Goal: Task Accomplishment & Management: Manage account settings

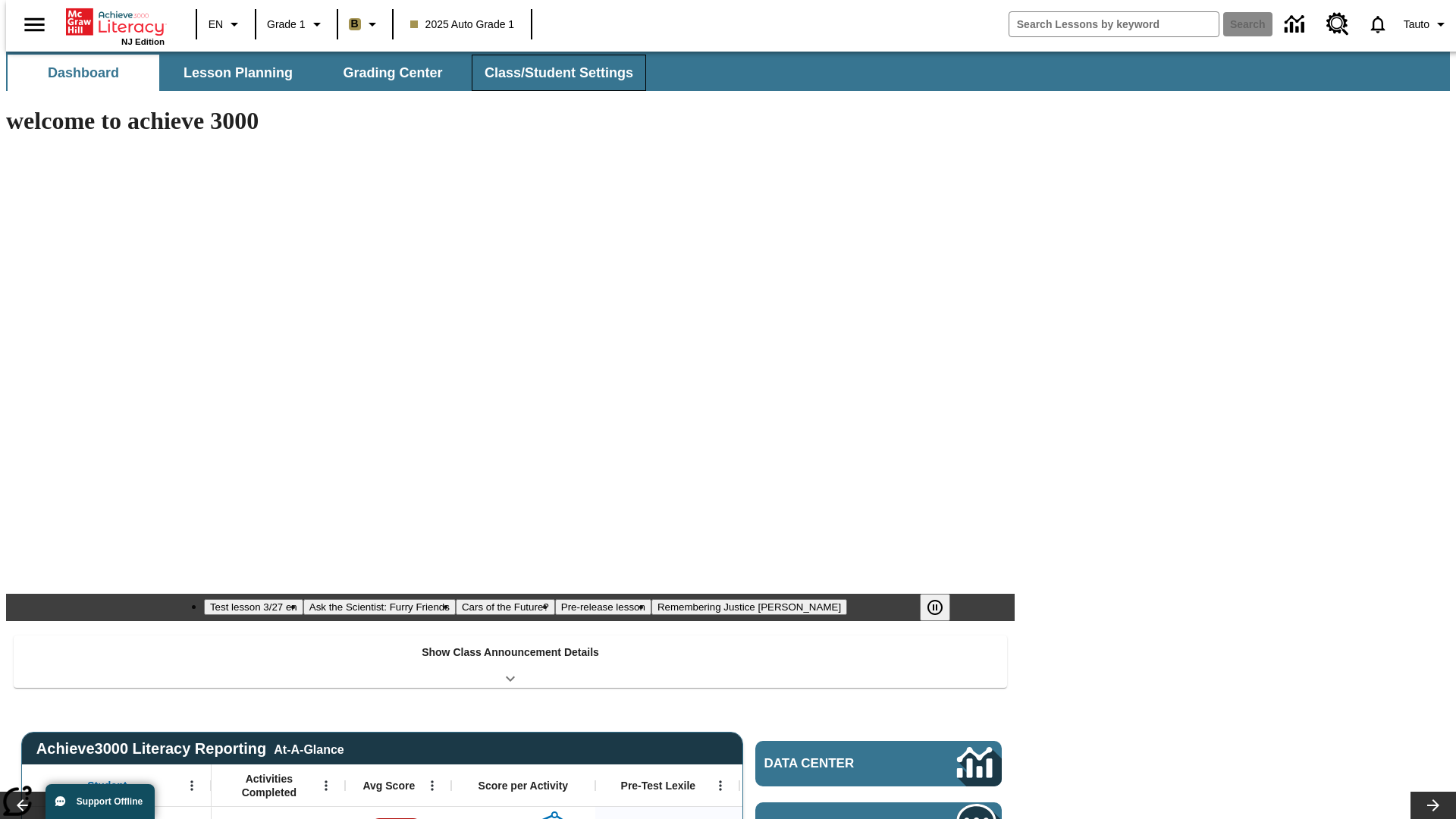
click at [551, 73] on span "Class/Student Settings" at bounding box center [559, 74] width 149 height 17
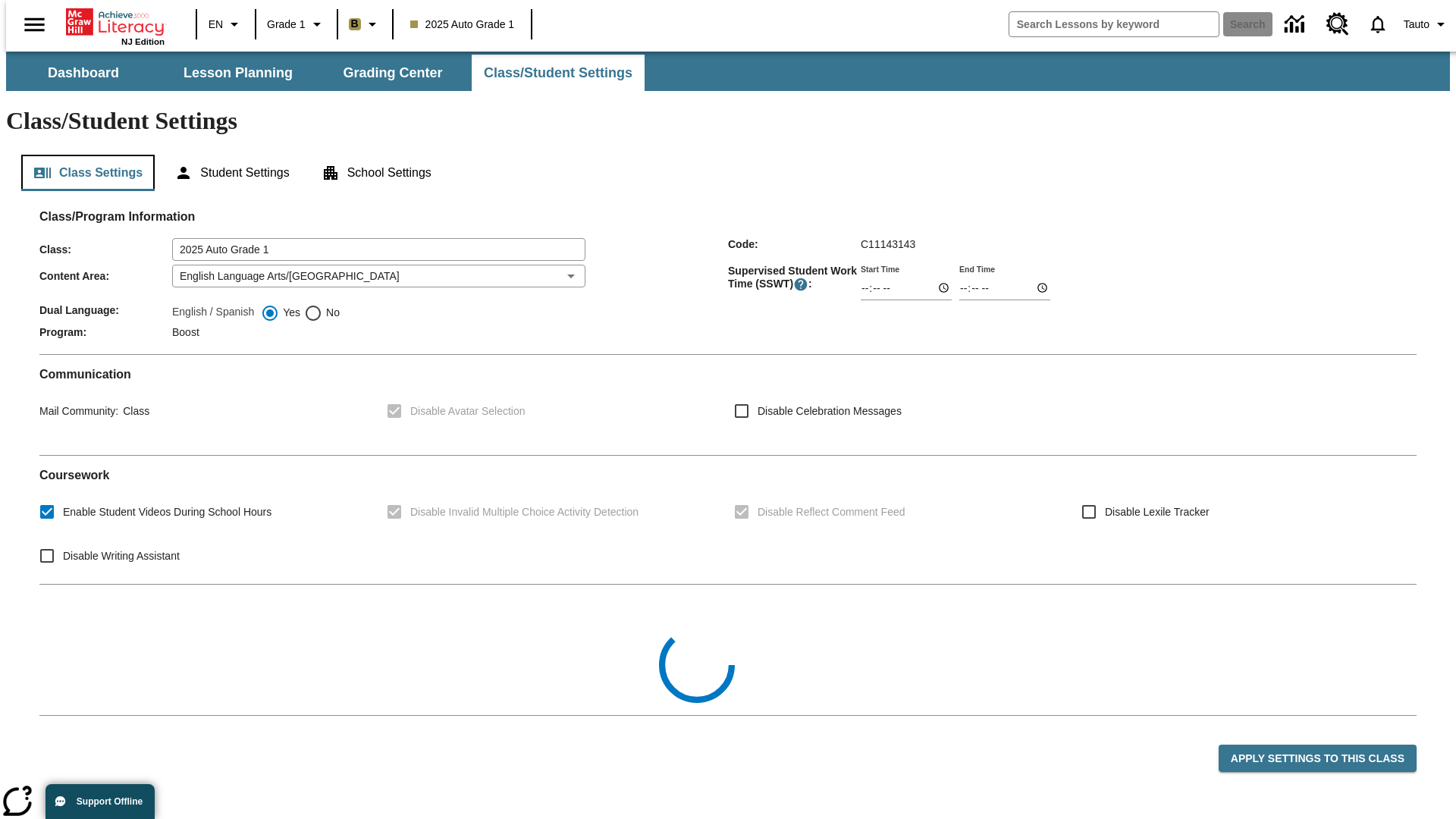
click at [82, 155] on button "Class Settings" at bounding box center [88, 173] width 134 height 36
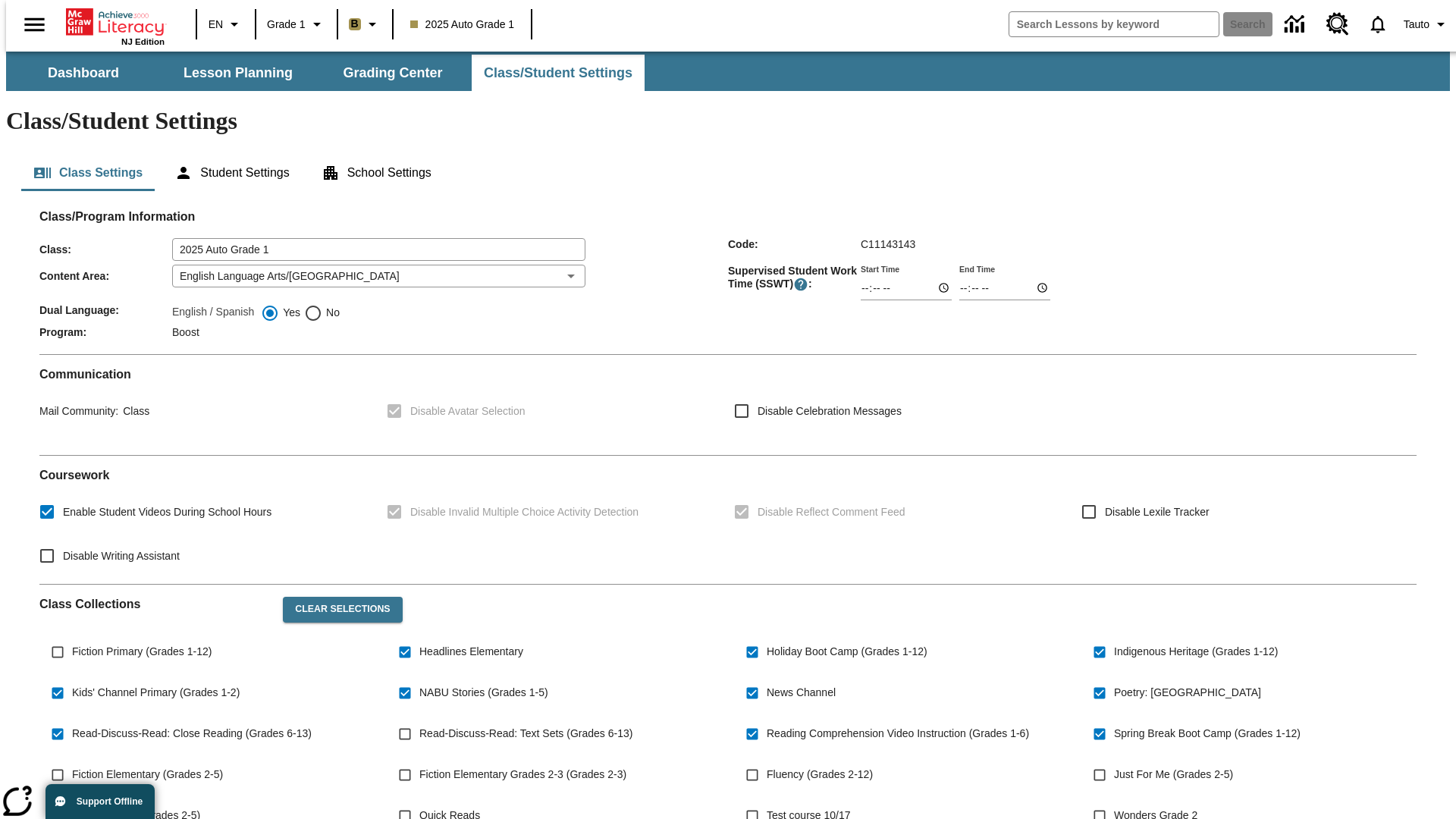
click at [138, 643] on span "Fiction Primary (Grades 1-12)" at bounding box center [141, 651] width 139 height 16
click at [72, 638] on input "Fiction Primary (Grades 1-12)" at bounding box center [57, 652] width 29 height 29
checkbox input "true"
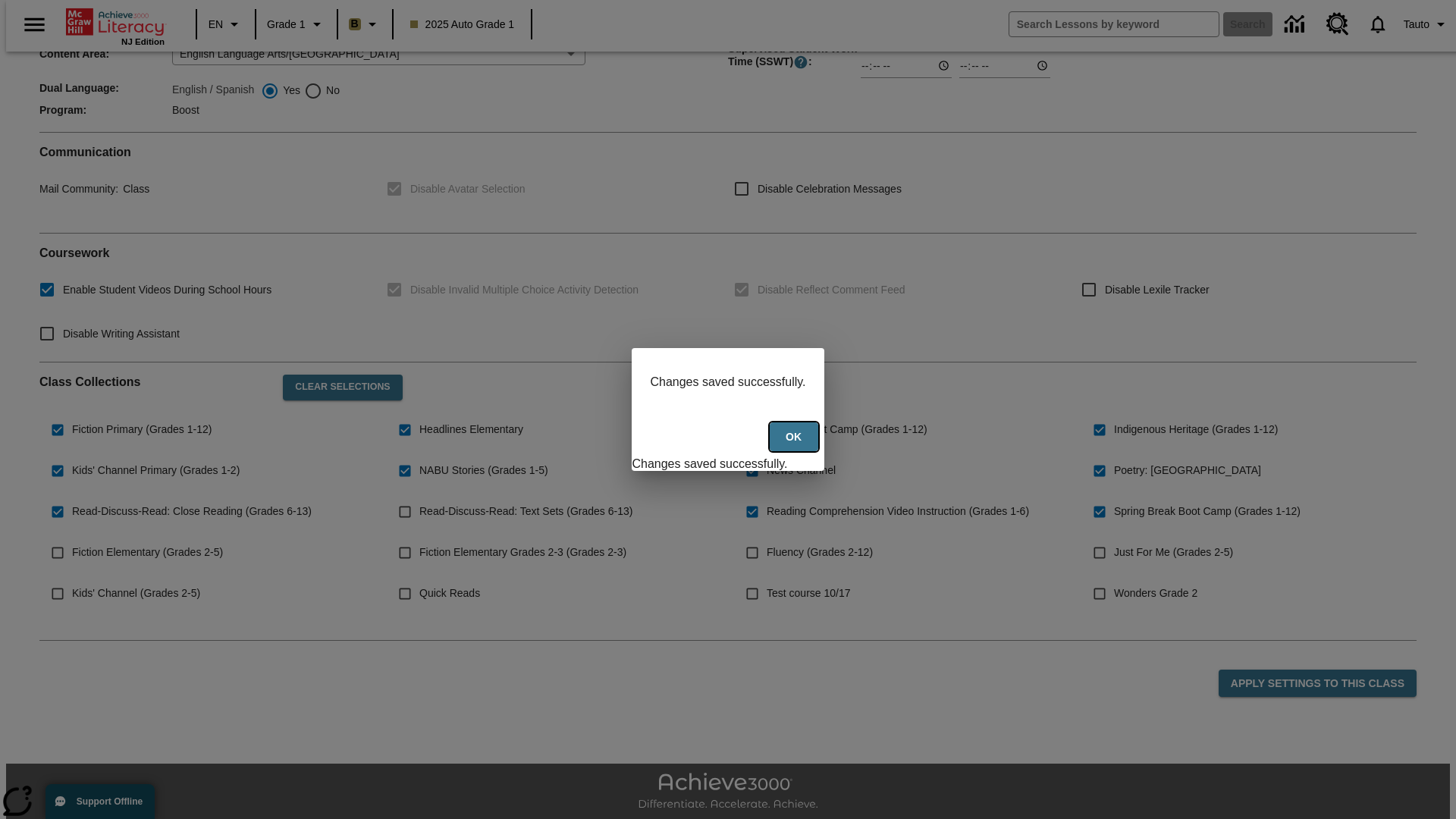
click at [795, 445] on button "Ok" at bounding box center [793, 436] width 49 height 30
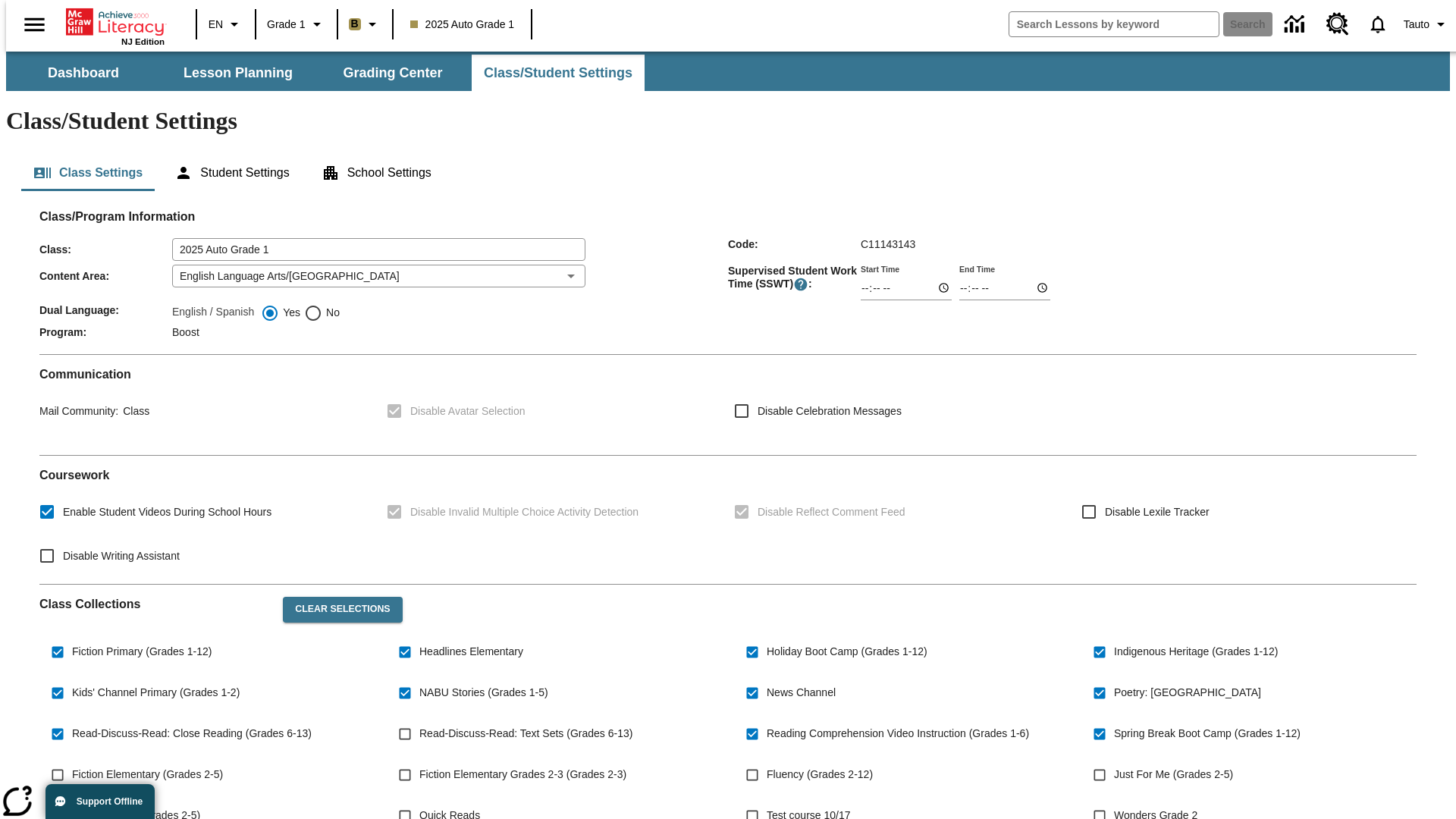
scroll to position [222, 0]
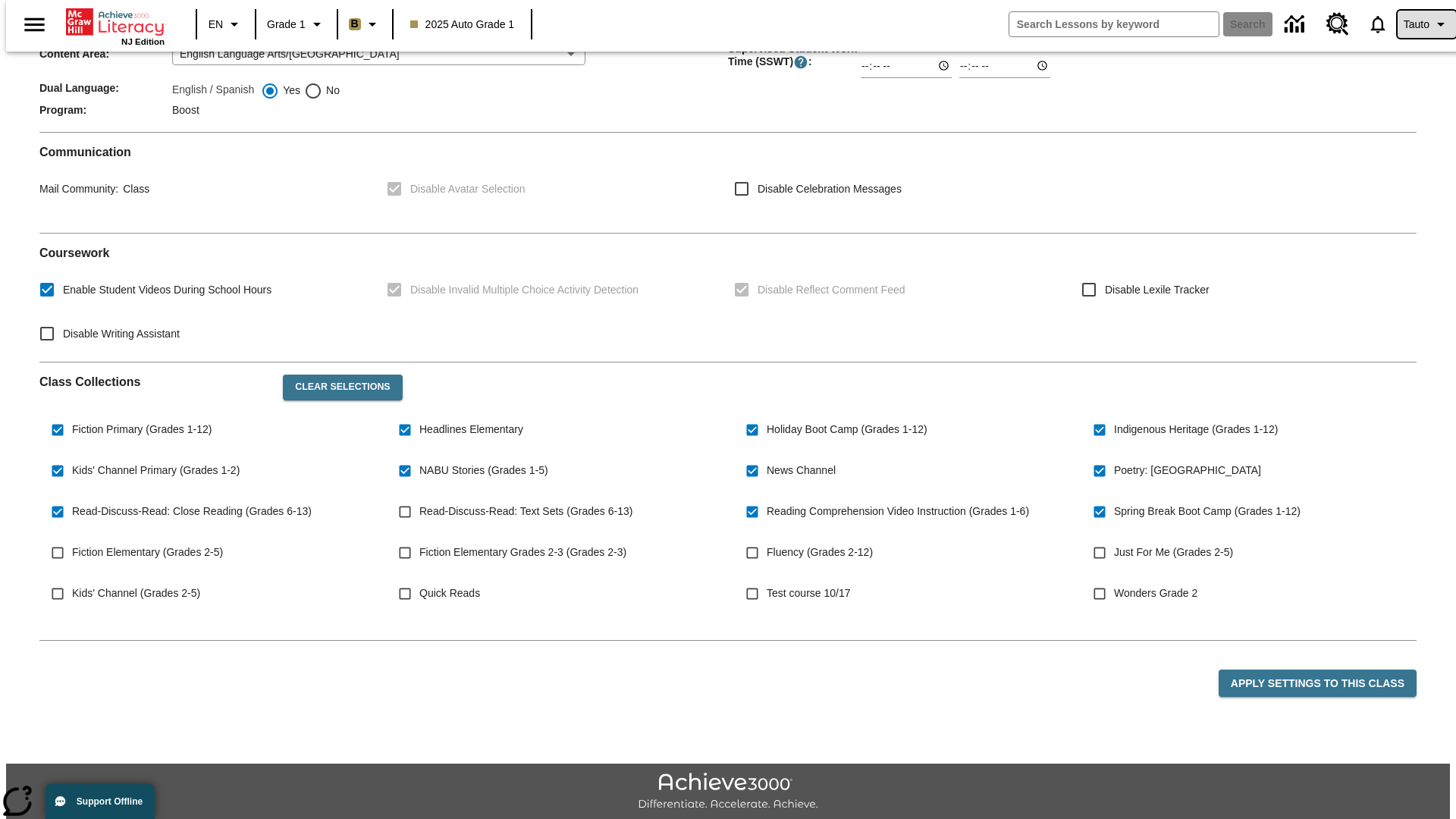
click at [1419, 24] on span "Tauto" at bounding box center [1416, 24] width 26 height 16
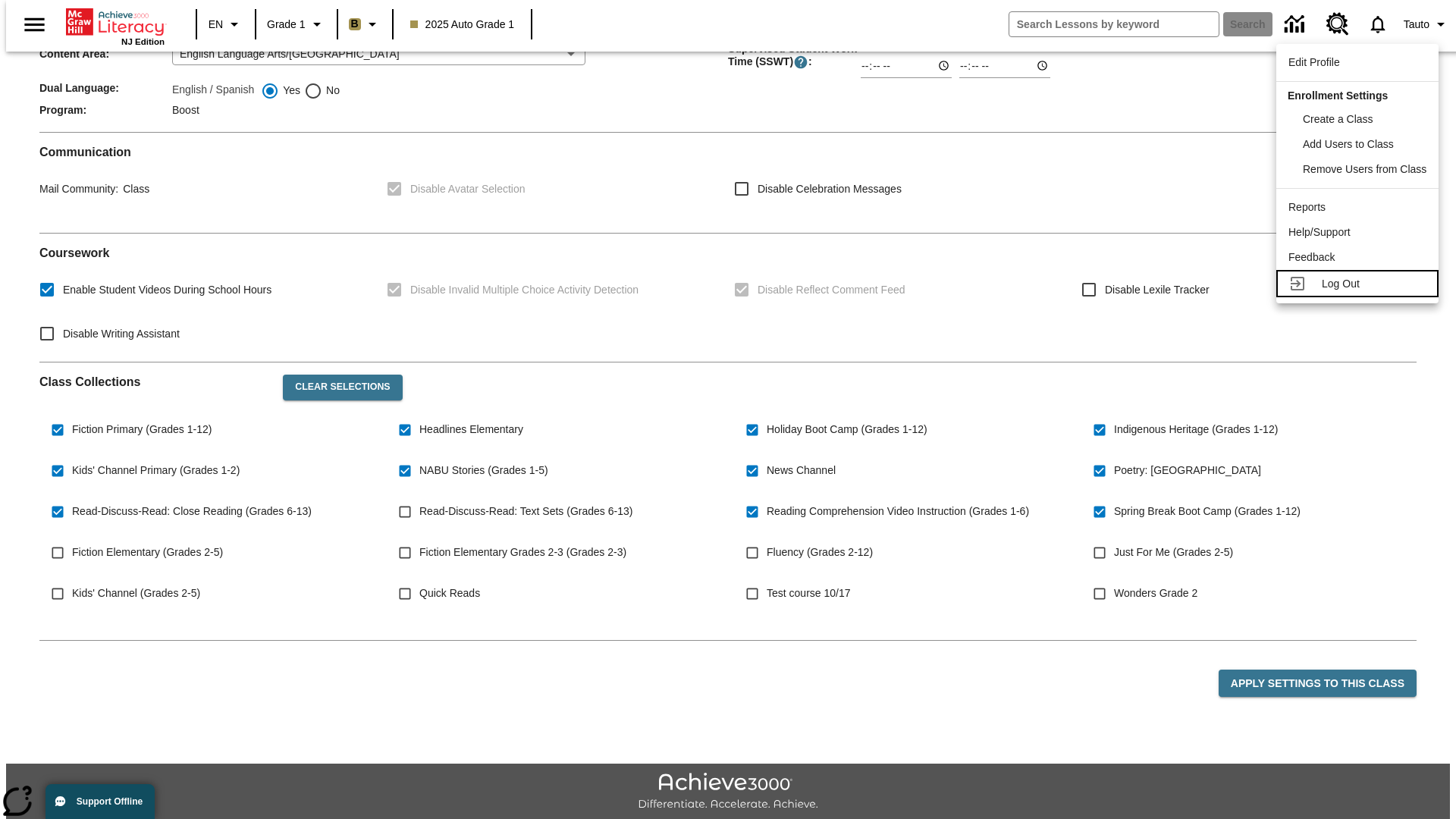
click at [1360, 284] on span "Log Out" at bounding box center [1340, 284] width 38 height 12
